Goal: Check status: Check status

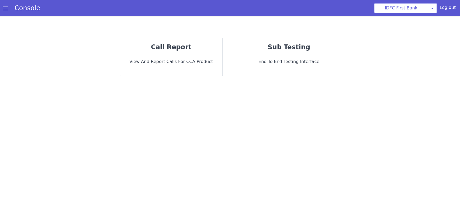
click at [189, 49] on p "call report" at bounding box center [172, 47] width 94 height 10
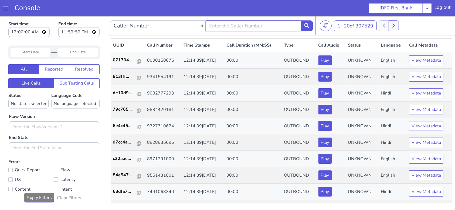
click at [227, 29] on input "text" at bounding box center [253, 25] width 95 height 11
paste input "7654834247"
type input "7654834247"
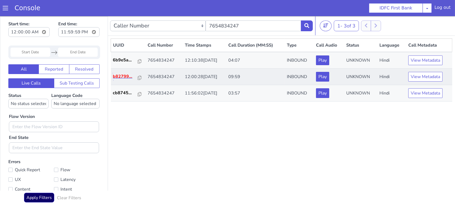
click at [122, 75] on p "b82799..." at bounding box center [125, 76] width 25 height 6
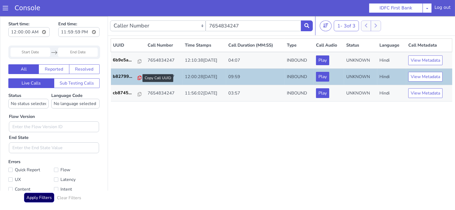
click at [138, 77] on icon at bounding box center [140, 78] width 4 height 4
